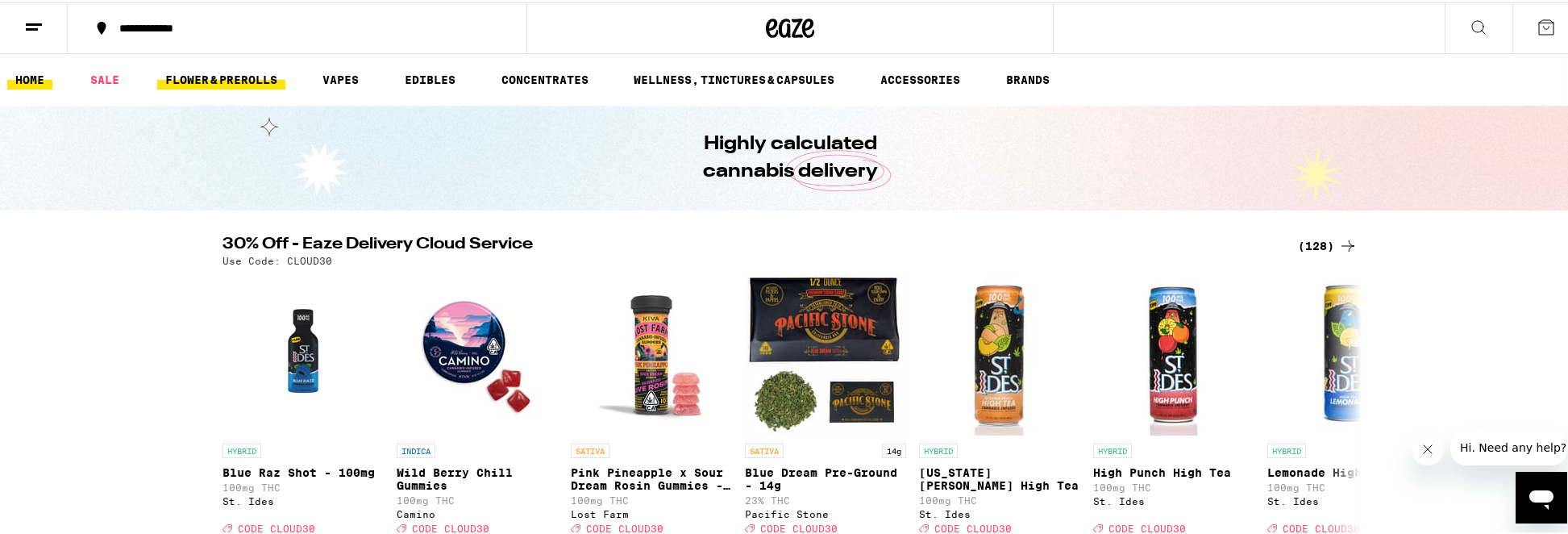
click at [233, 75] on link "FLOWER & PREROLLS" at bounding box center [221, 77] width 129 height 19
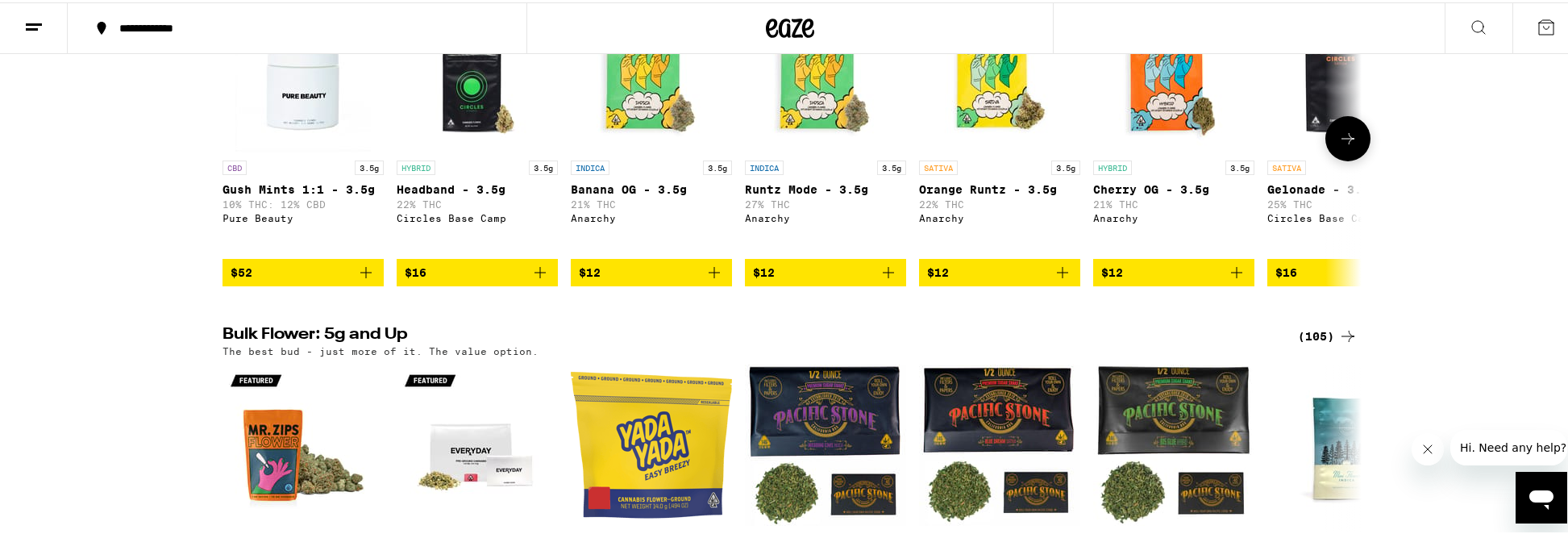
scroll to position [284, 0]
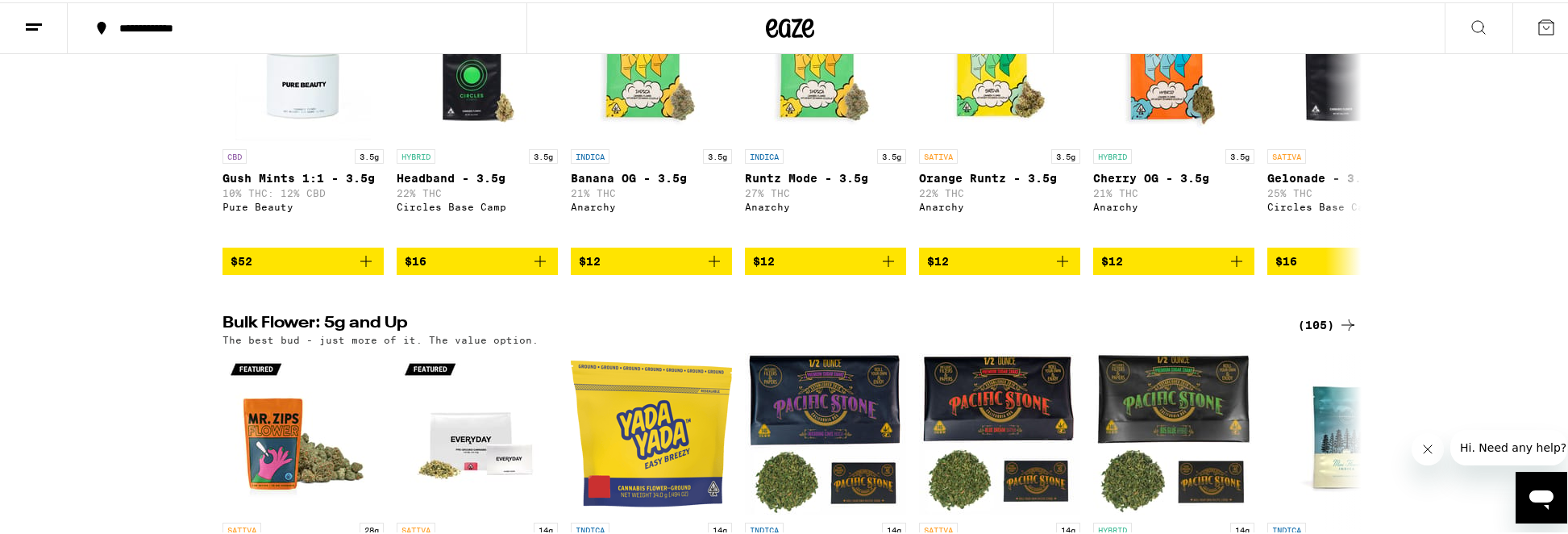
click at [1314, 333] on div "(105)" at bounding box center [1328, 322] width 60 height 19
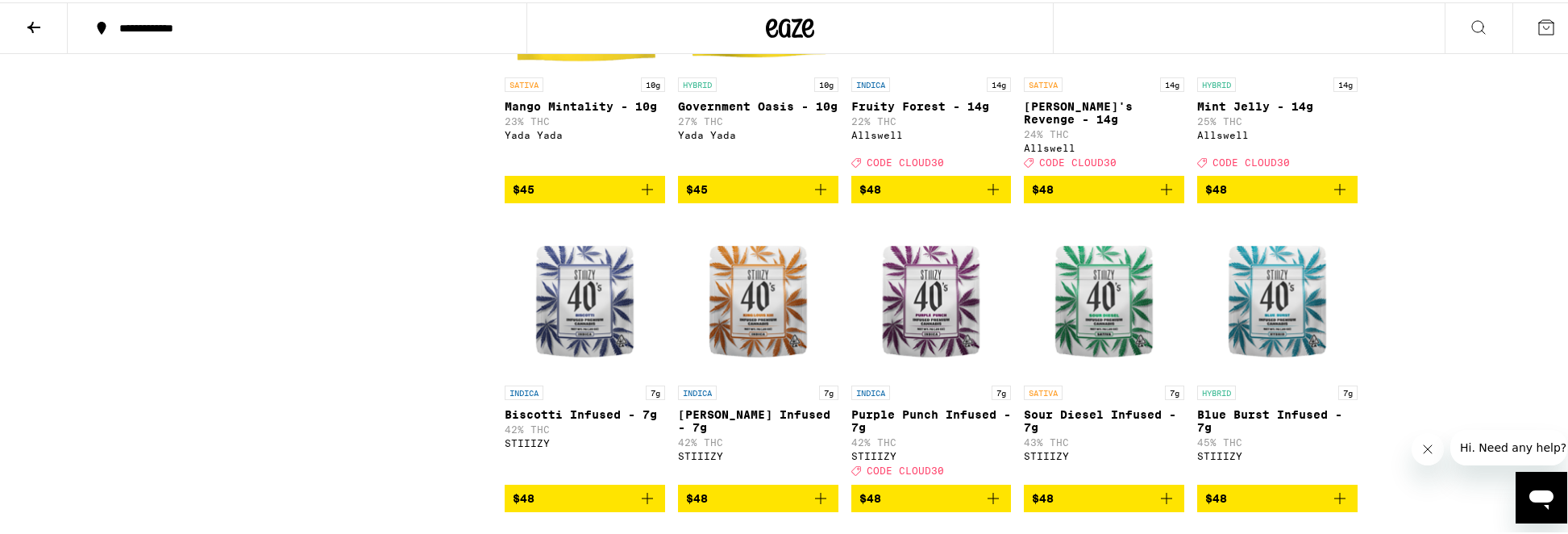
scroll to position [2126, 0]
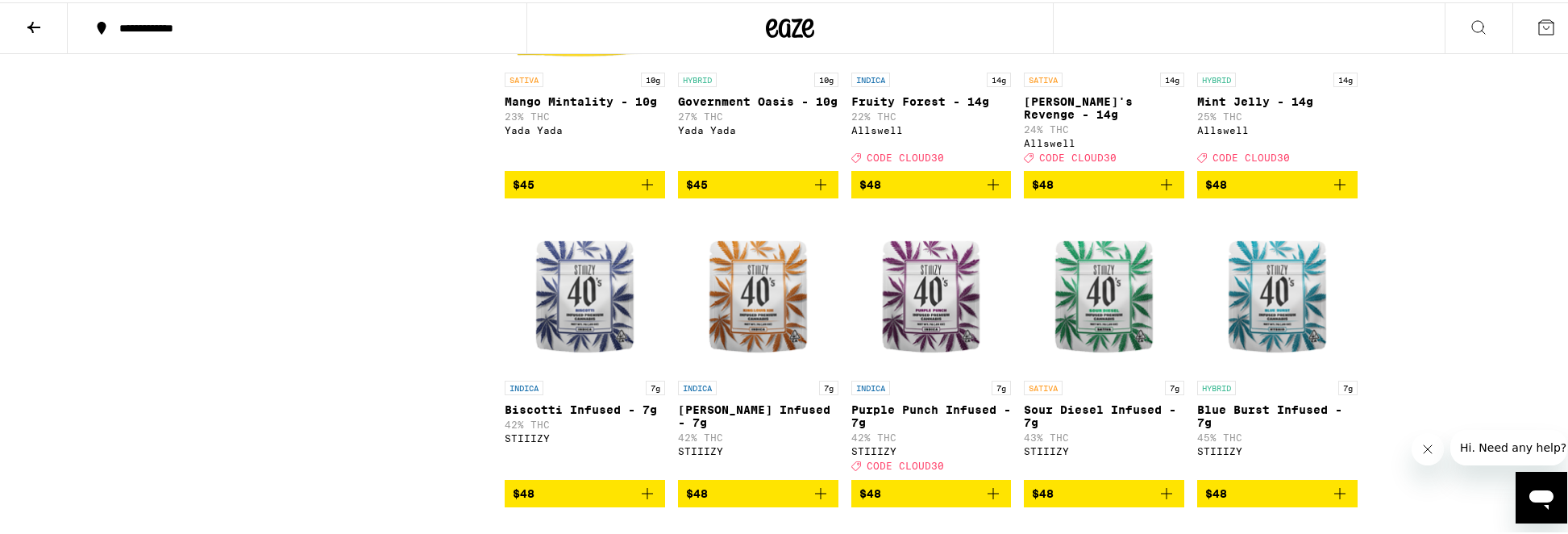
click at [1293, 192] on span "$48" at bounding box center [1278, 182] width 144 height 19
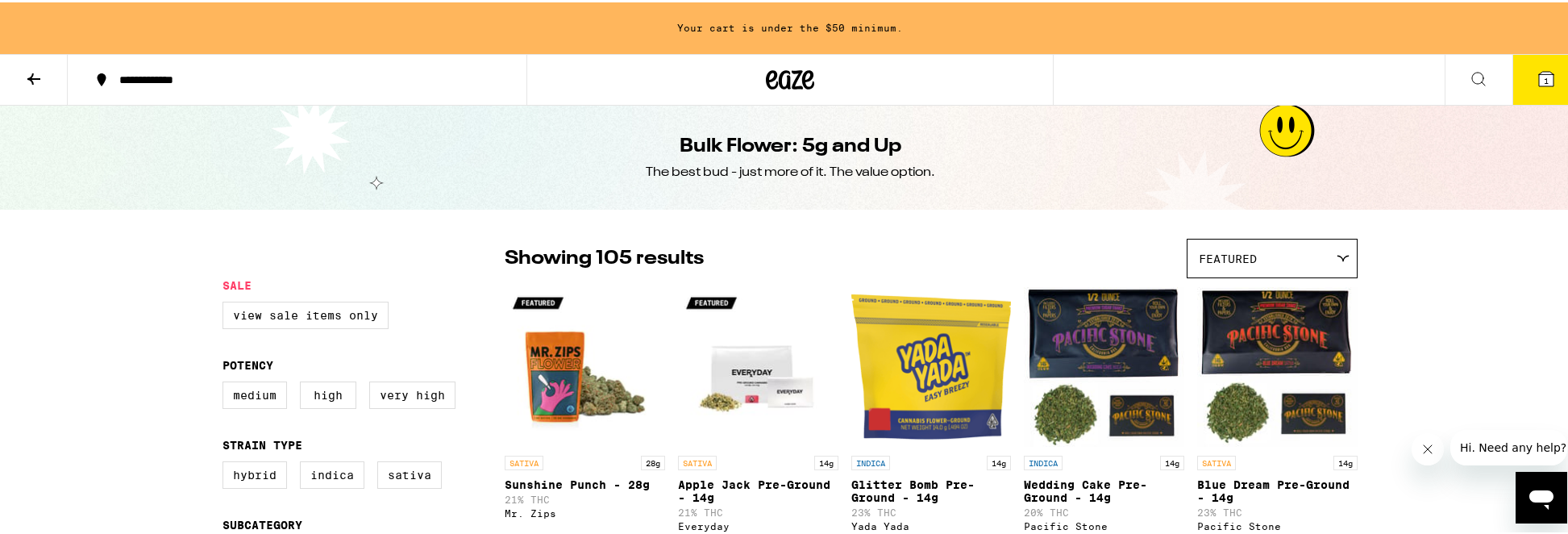
scroll to position [0, 0]
click at [36, 85] on icon at bounding box center [33, 76] width 19 height 19
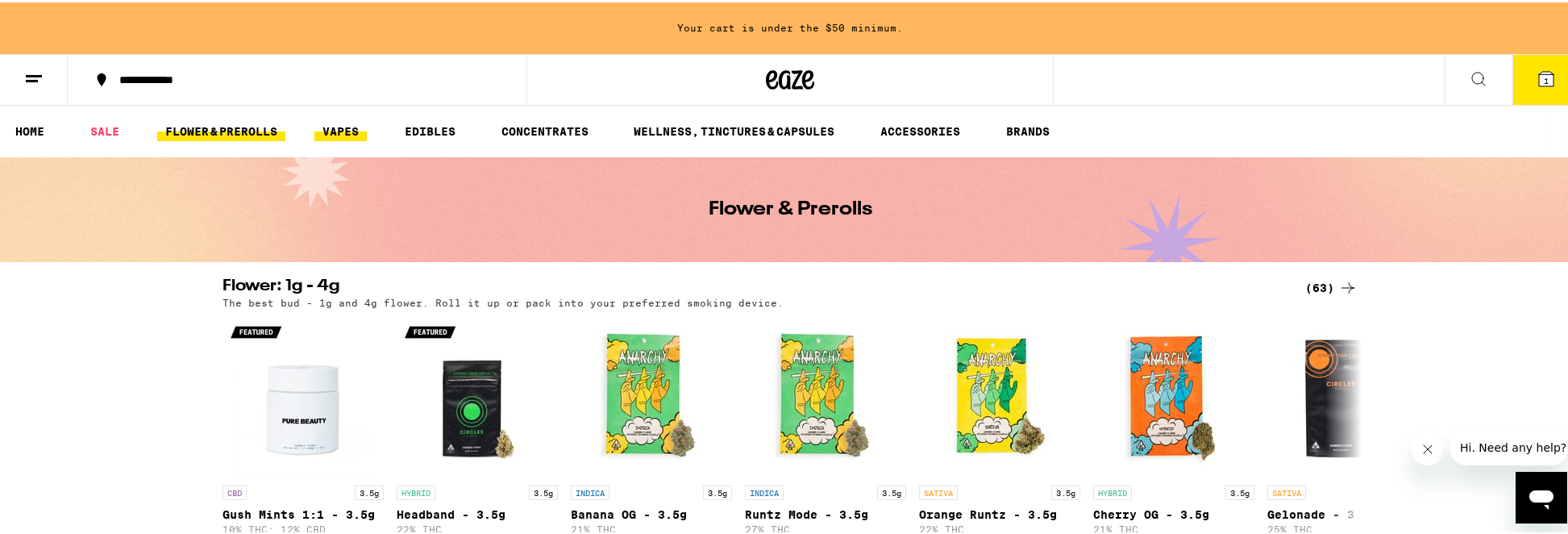
click at [323, 123] on link "VAPES" at bounding box center [340, 129] width 52 height 19
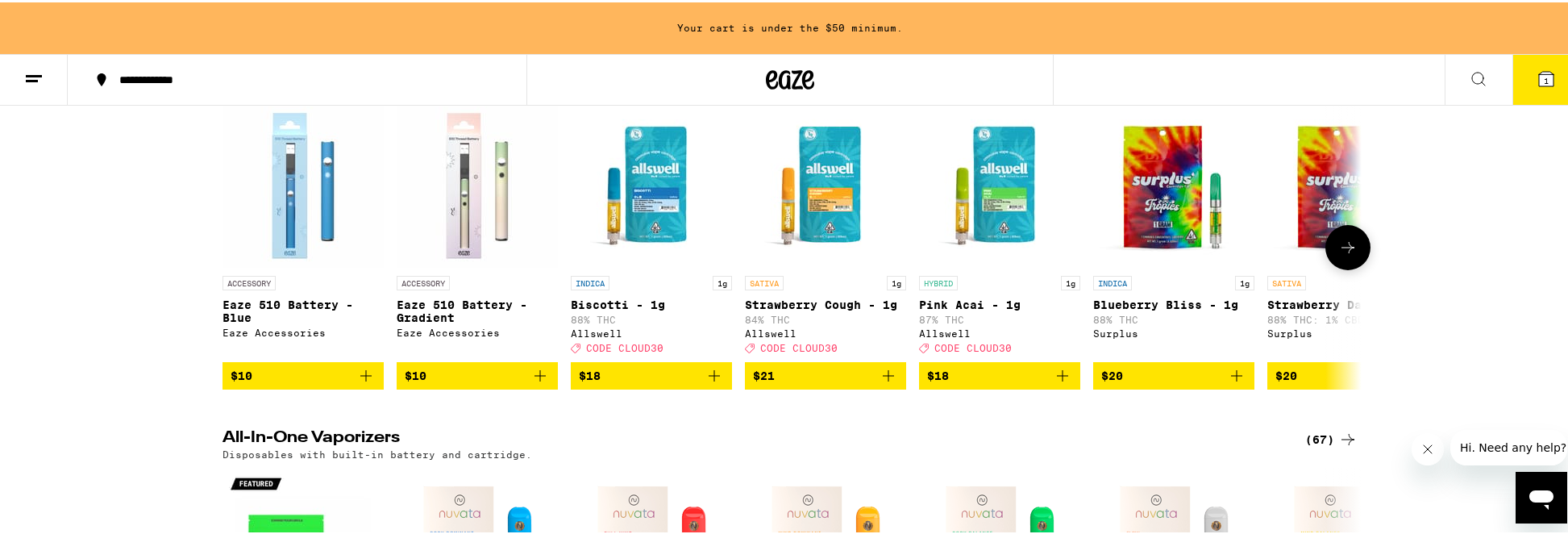
scroll to position [566, 0]
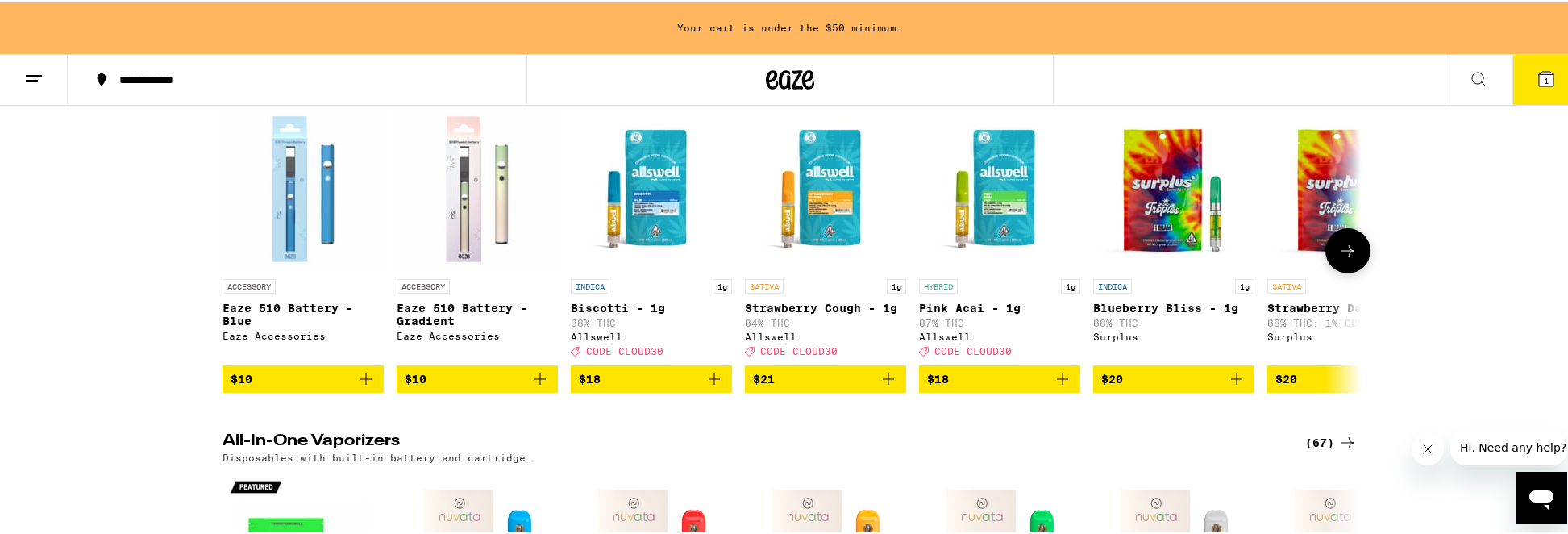
click at [709, 382] on icon "Add to bag" at bounding box center [715, 376] width 12 height 12
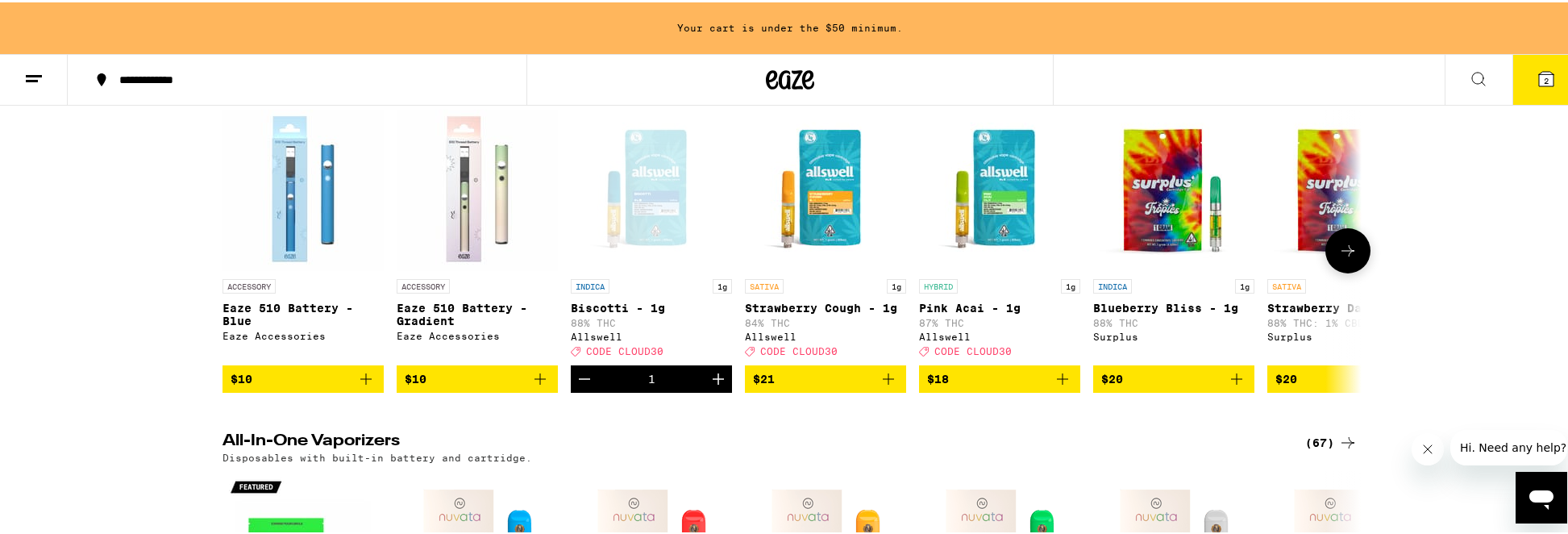
scroll to position [515, 0]
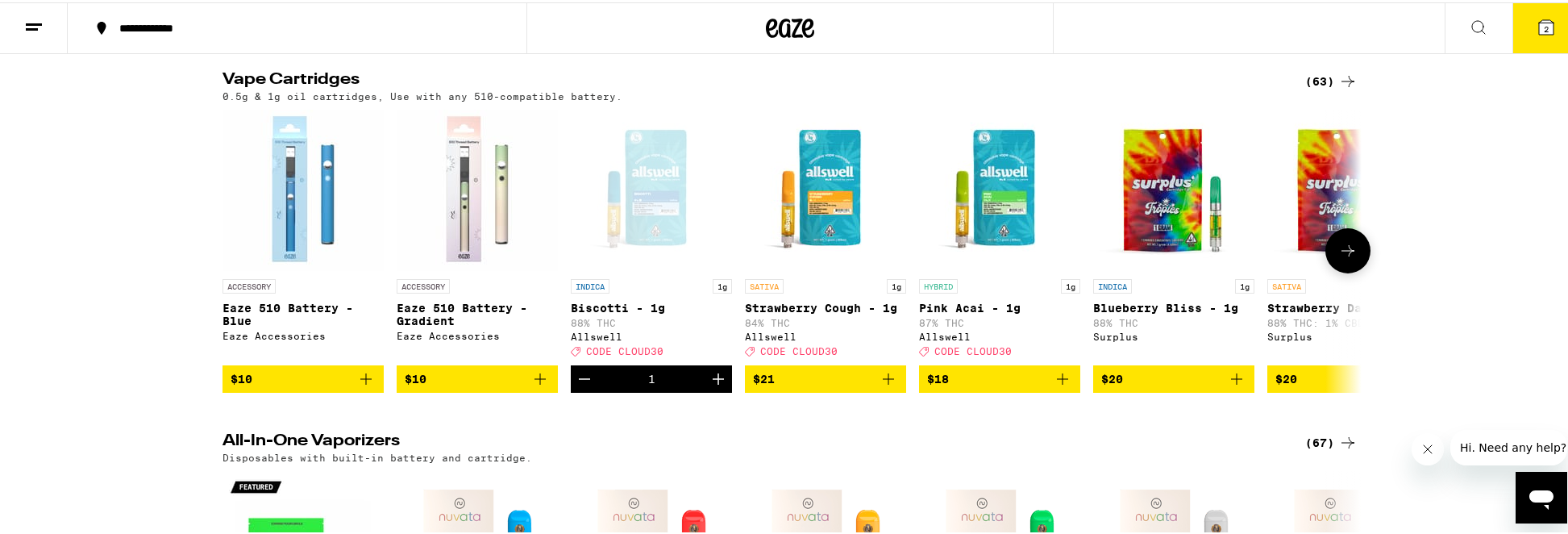
click at [1058, 386] on icon "Add to bag" at bounding box center [1062, 376] width 19 height 19
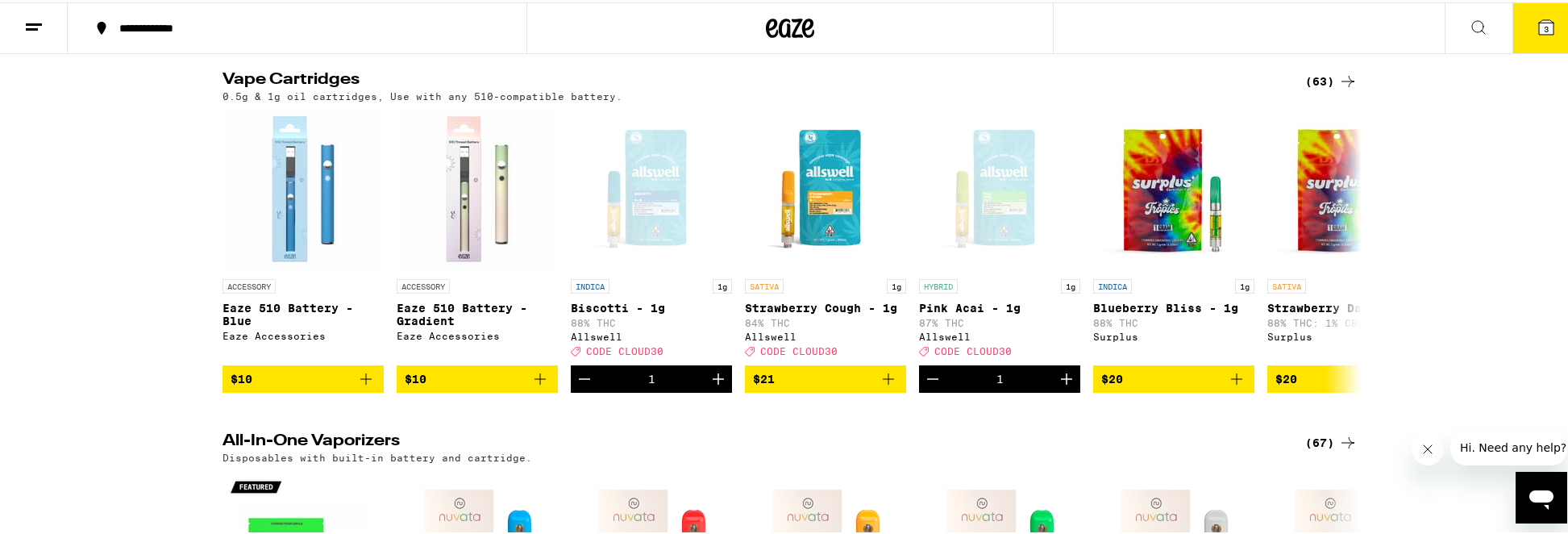
click at [1544, 28] on span "3" at bounding box center [1546, 27] width 5 height 10
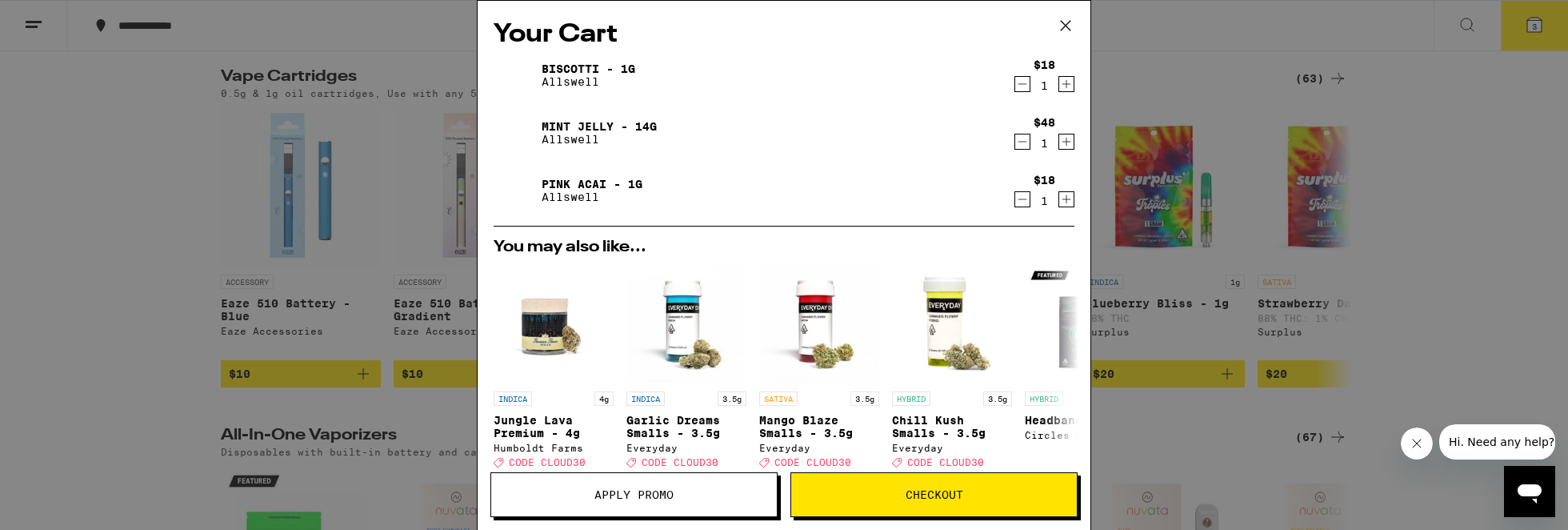
click at [643, 499] on span "Apply Promo" at bounding box center [633, 495] width 79 height 12
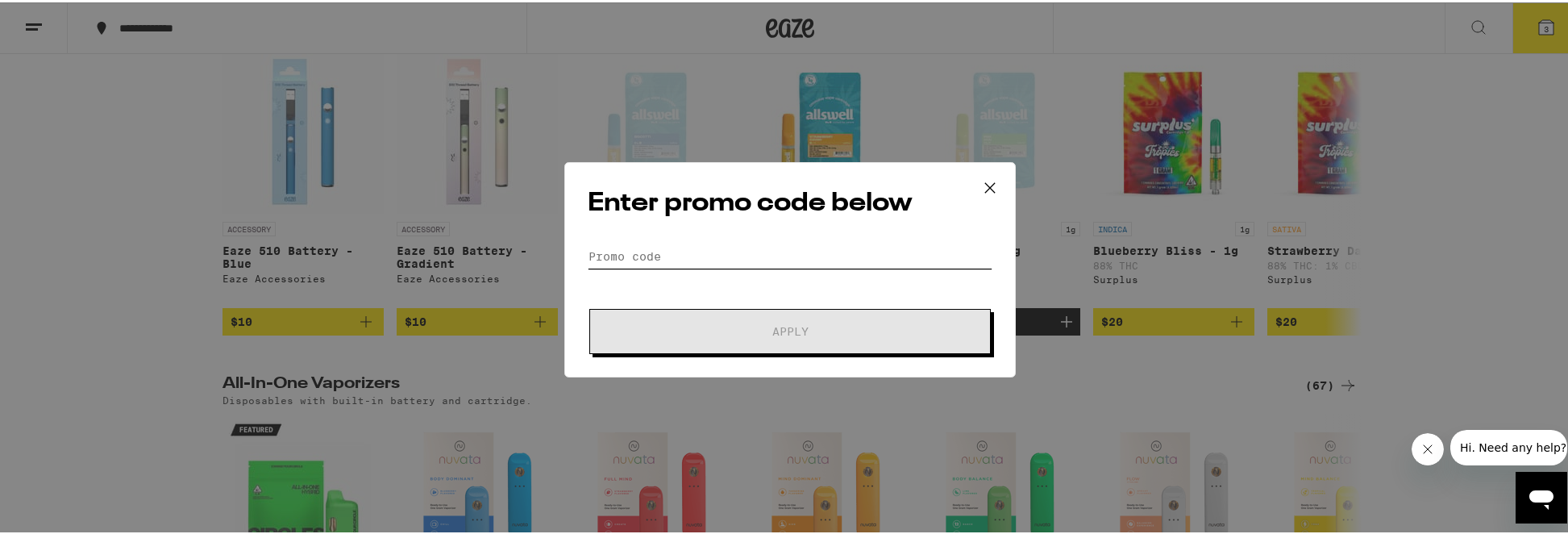
scroll to position [581, 0]
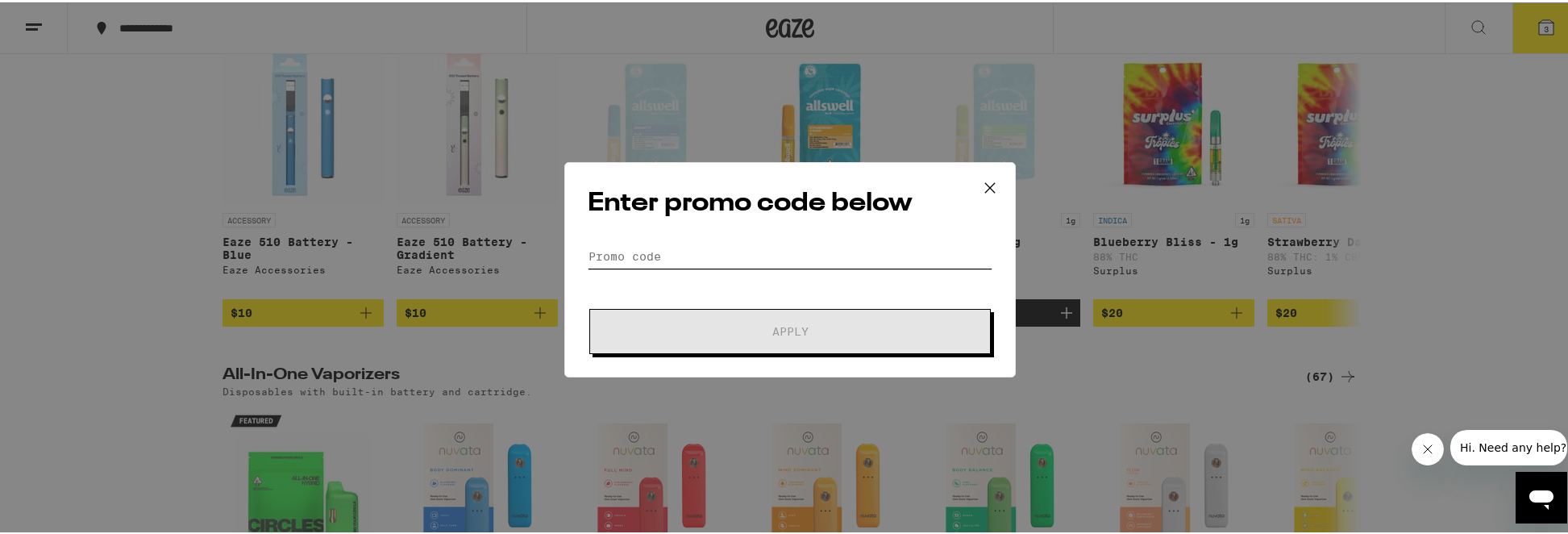
click at [611, 253] on input "Promo Code" at bounding box center [790, 254] width 405 height 24
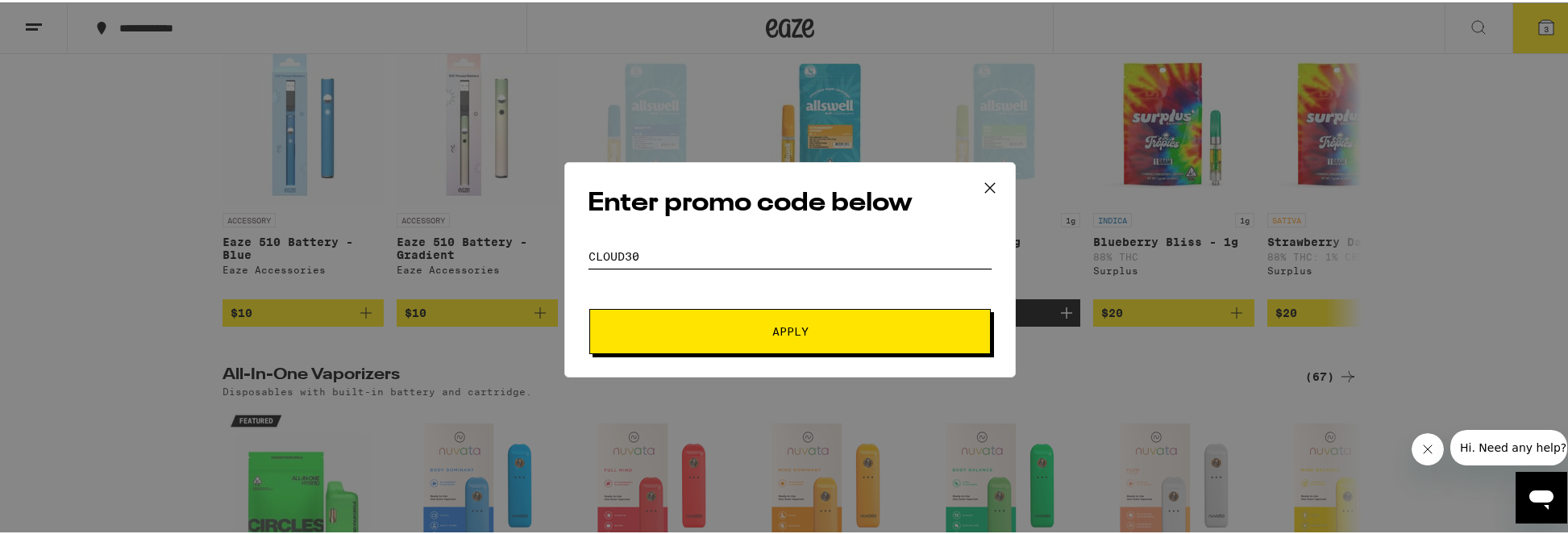
type input "CLOUD30"
click at [682, 332] on span "Apply" at bounding box center [790, 329] width 290 height 12
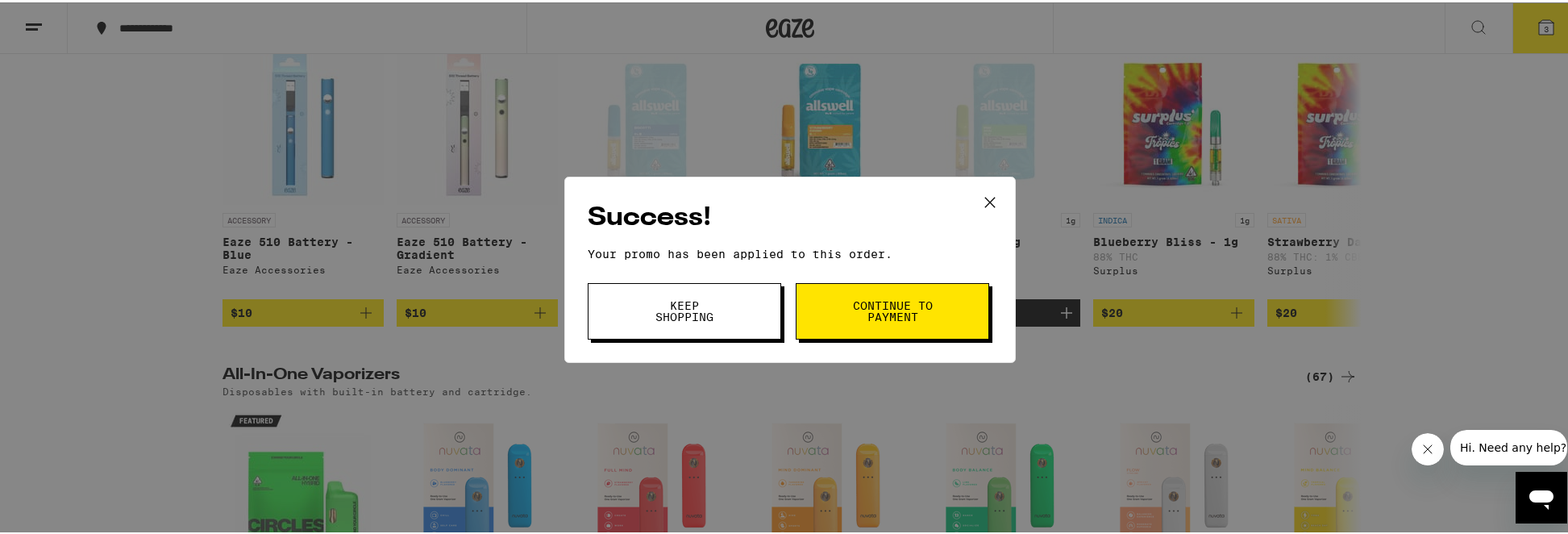
click at [957, 305] on button "Continue to payment" at bounding box center [892, 308] width 193 height 56
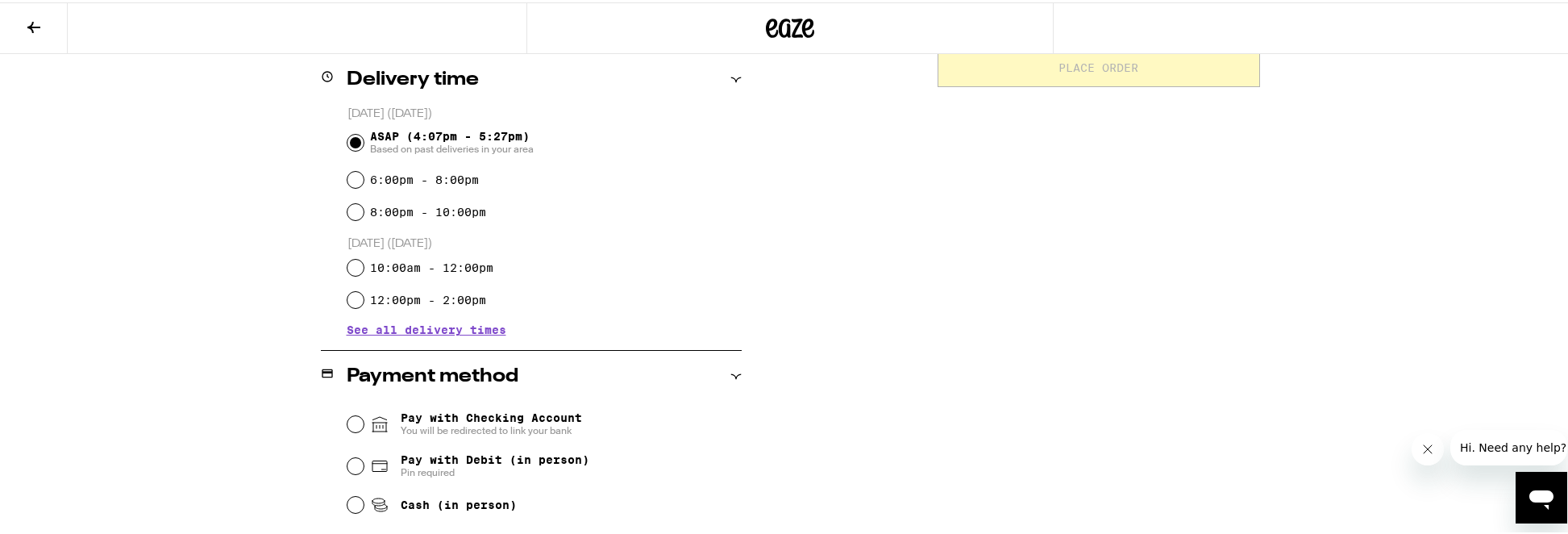
scroll to position [399, 0]
click at [444, 462] on span "Pay with Debit (in person)" at bounding box center [495, 456] width 189 height 13
click at [363, 462] on input "Pay with Debit (in person) Pin required" at bounding box center [355, 461] width 16 height 16
radio input "true"
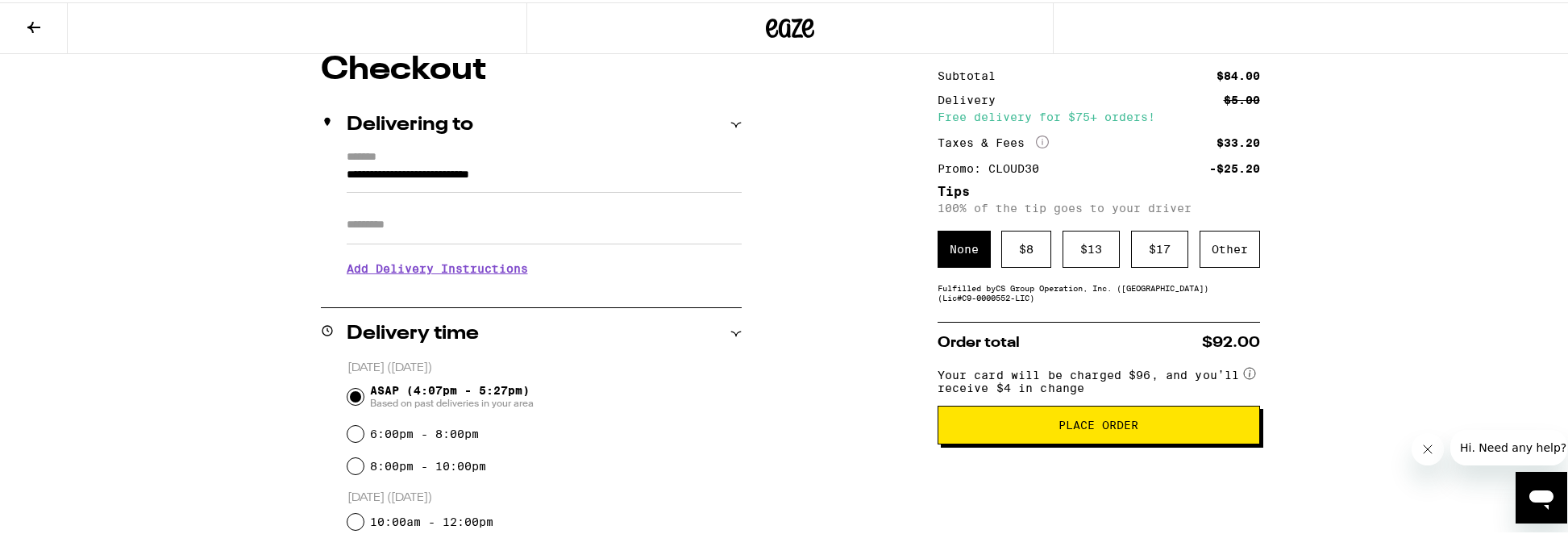
scroll to position [147, 0]
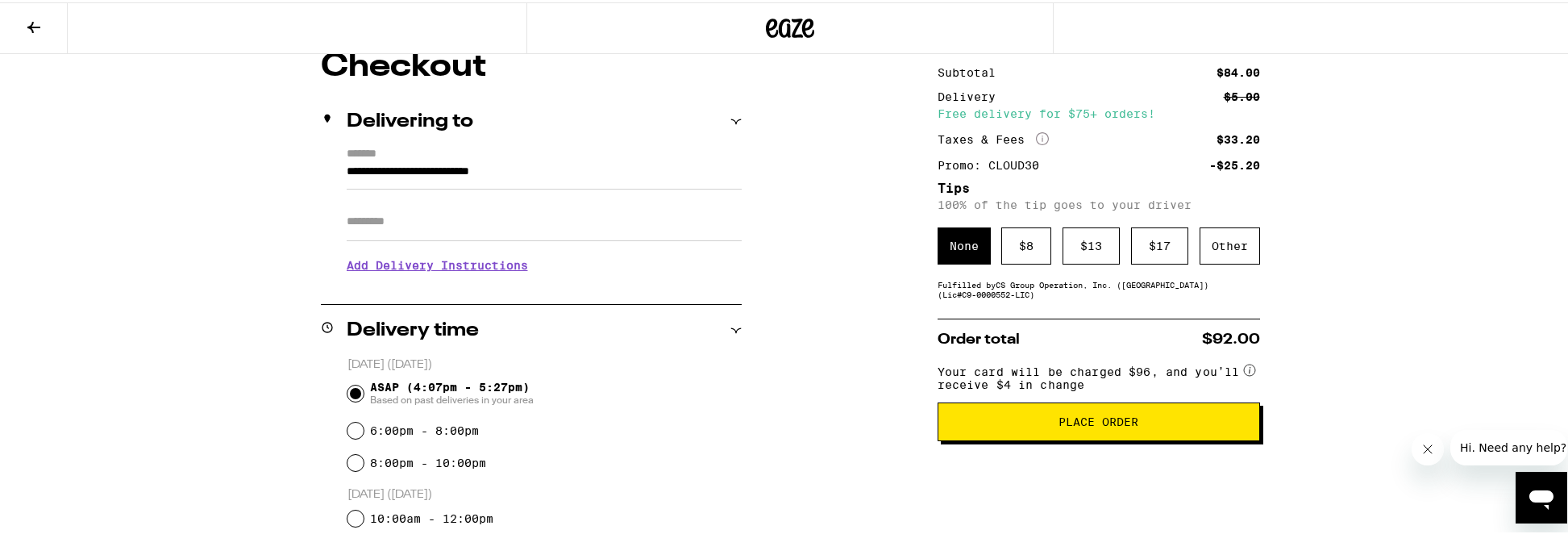
click at [34, 35] on button at bounding box center [34, 26] width 68 height 51
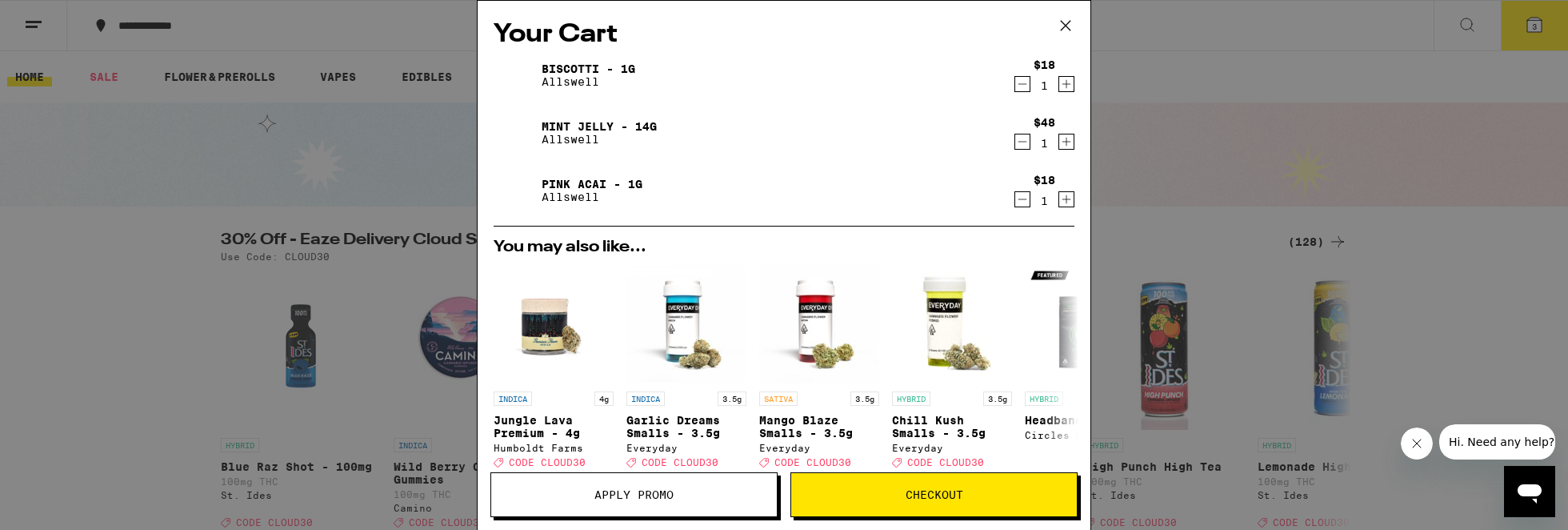
click at [1059, 201] on icon "Increment" at bounding box center [1066, 198] width 15 height 19
click at [714, 500] on span "Apply Promo" at bounding box center [633, 495] width 285 height 12
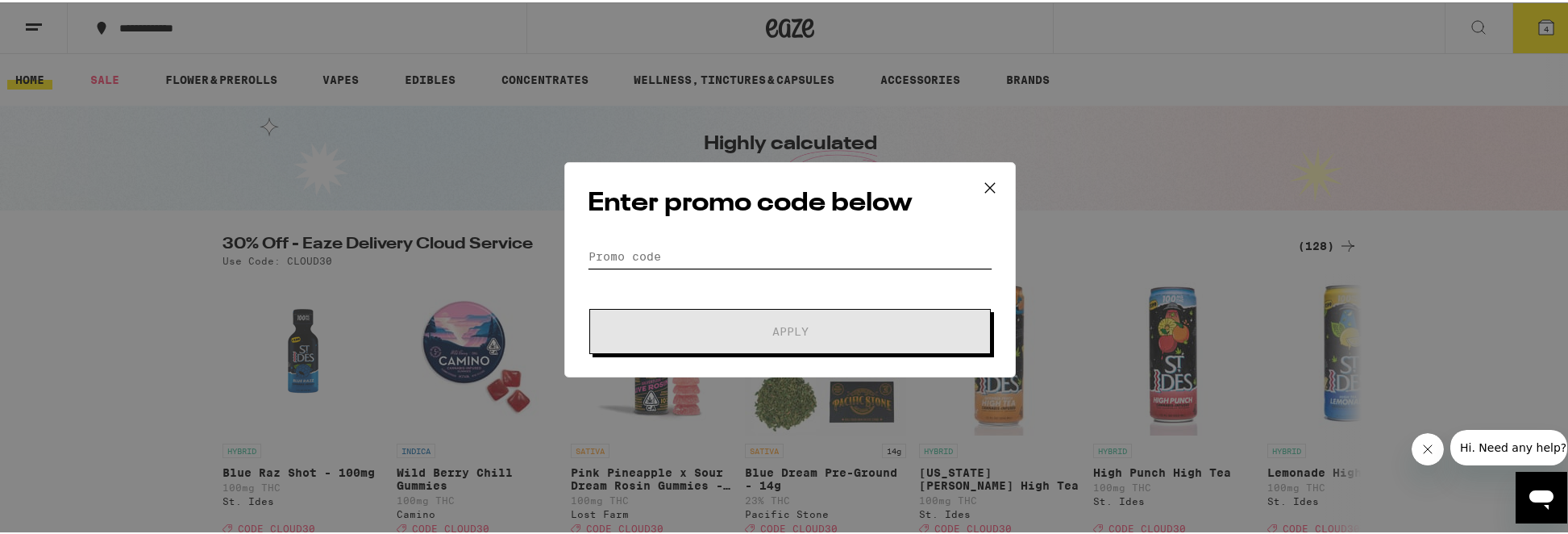
click at [717, 248] on input "Promo Code" at bounding box center [790, 254] width 405 height 24
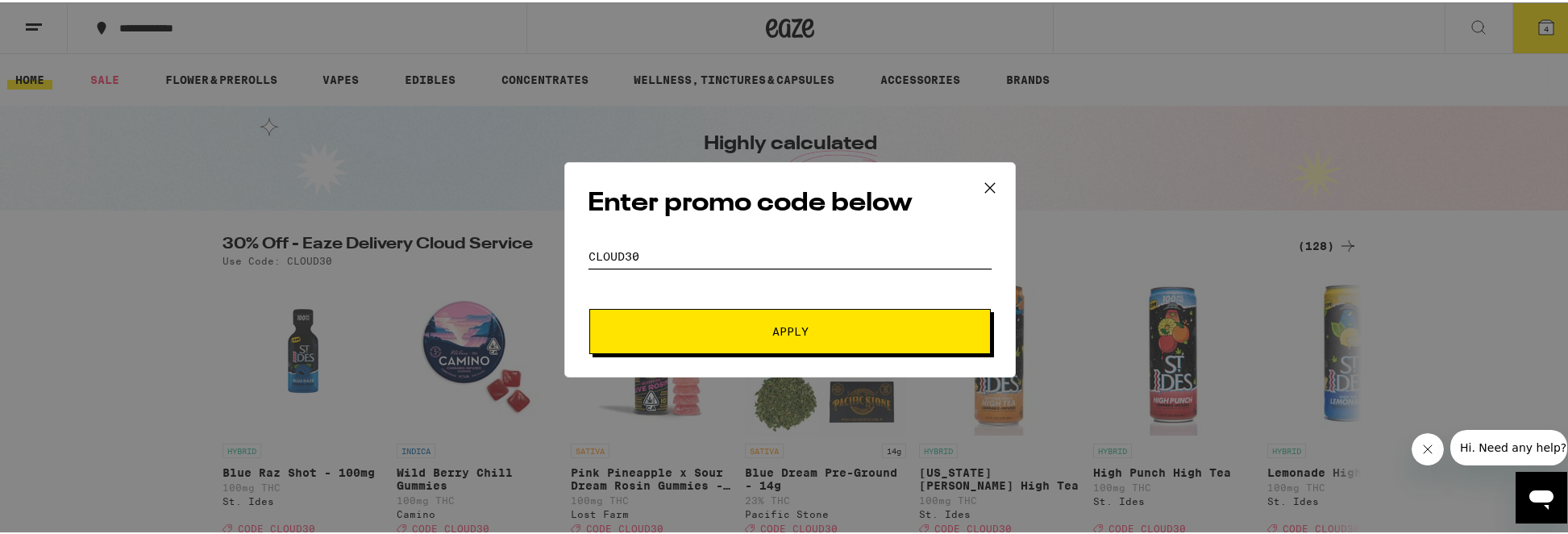
type input "CLOUD30"
click at [818, 329] on span "Apply" at bounding box center [790, 329] width 290 height 12
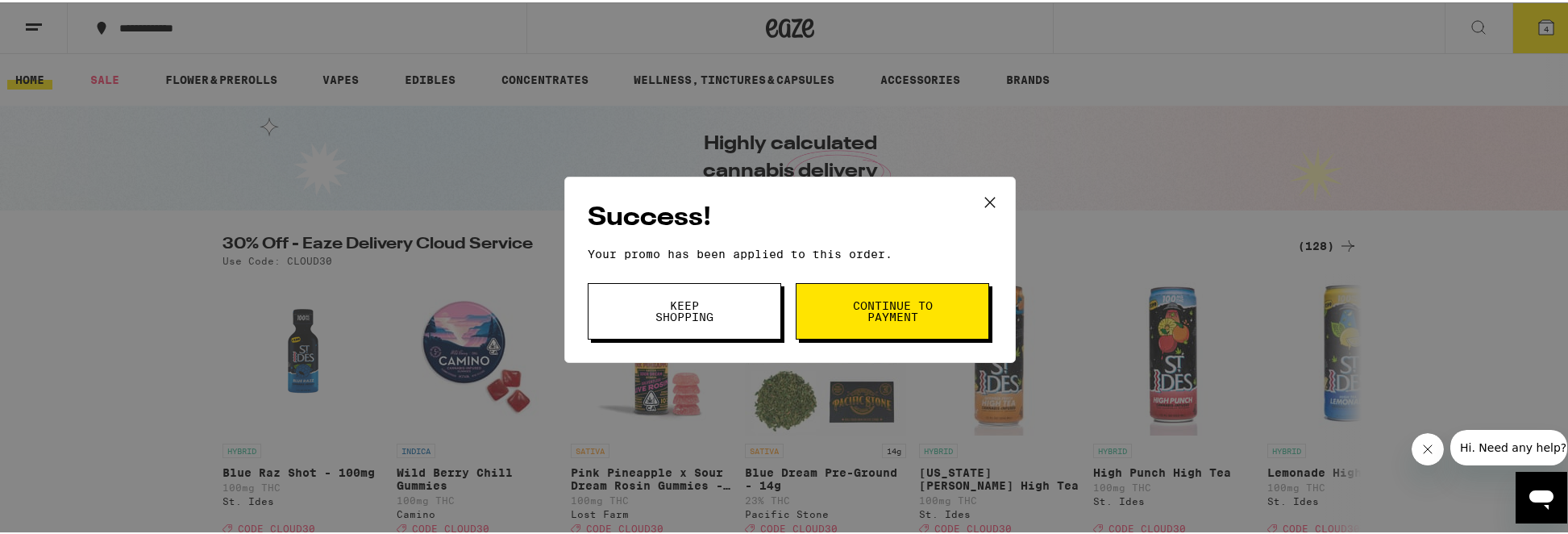
click at [858, 312] on span "Continue to payment" at bounding box center [892, 308] width 82 height 22
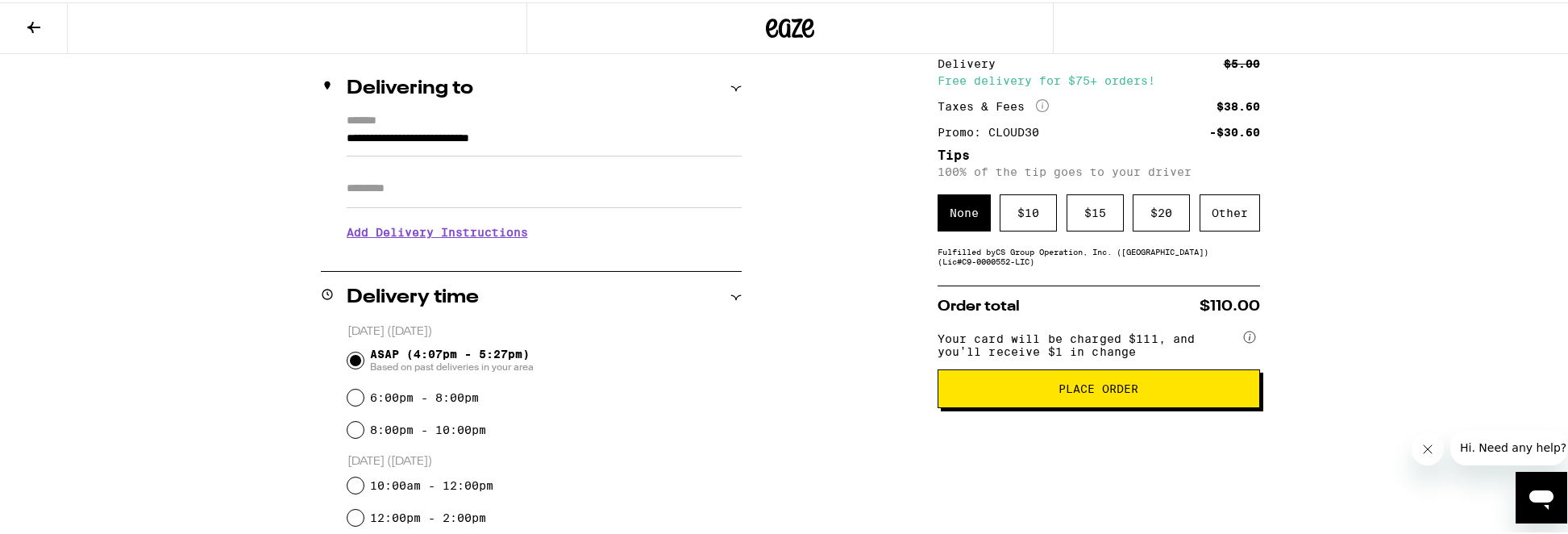
scroll to position [276, 0]
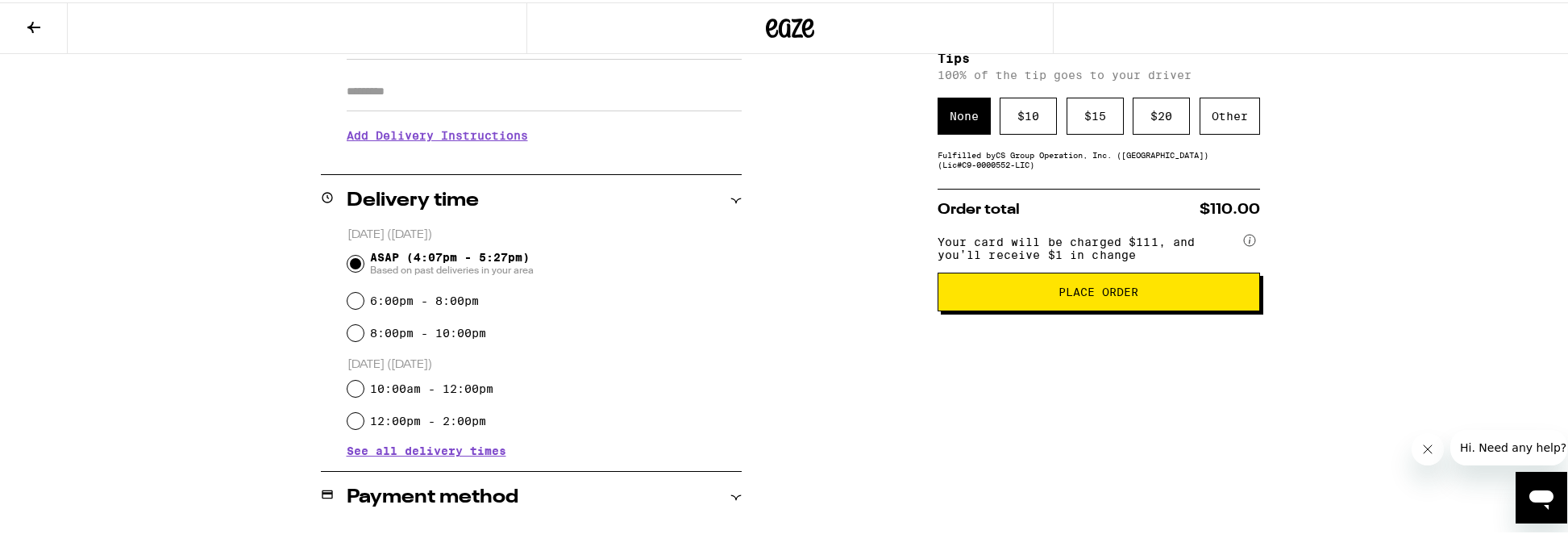
click at [1079, 295] on span "Place Order" at bounding box center [1099, 289] width 80 height 12
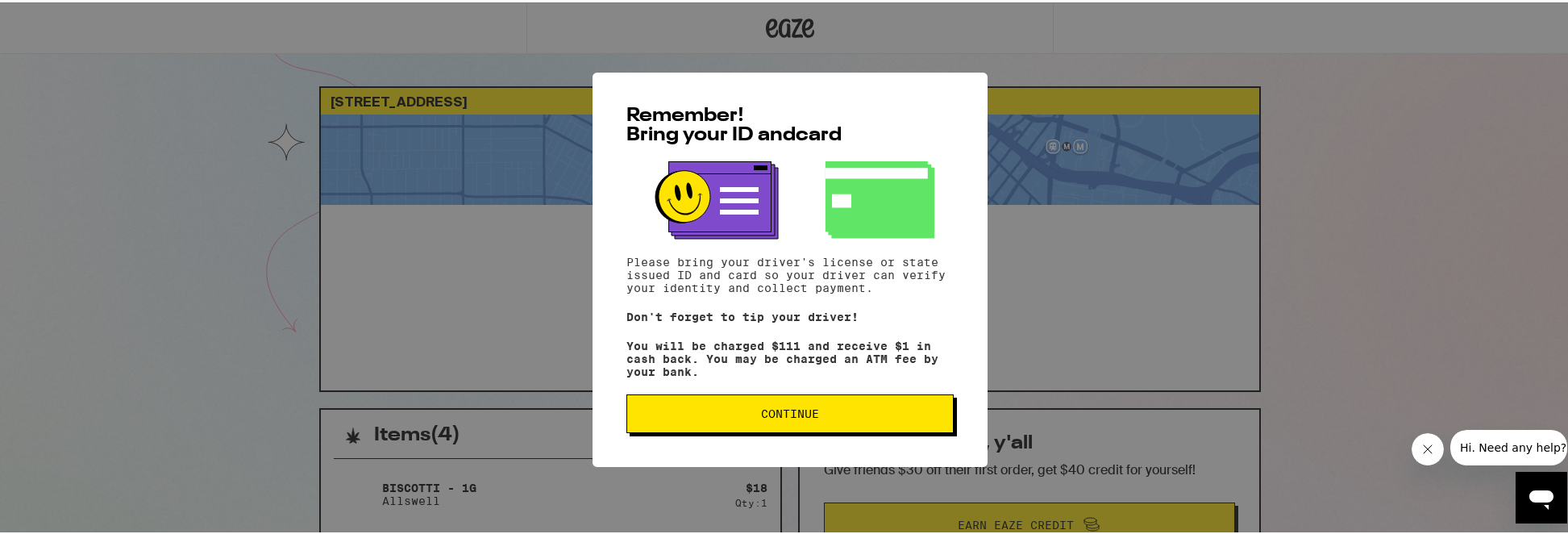
click at [901, 417] on span "Continue" at bounding box center [790, 411] width 300 height 12
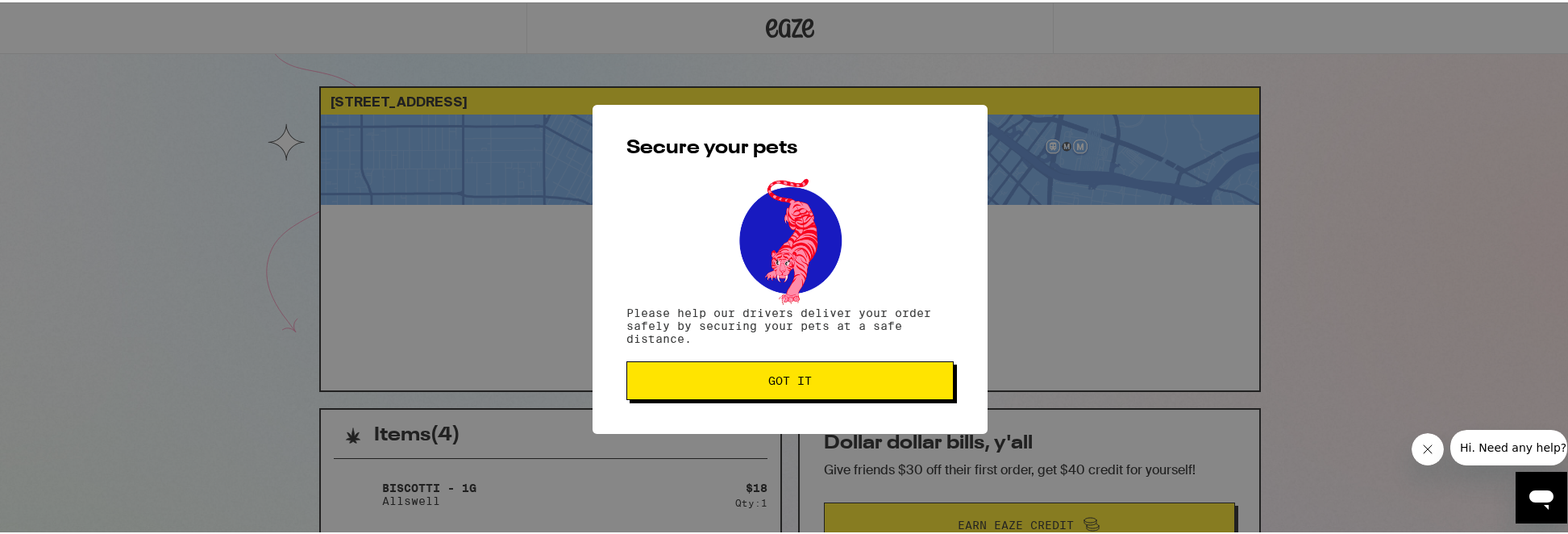
click at [886, 393] on button "Got it" at bounding box center [789, 378] width 328 height 39
